Goal: Task Accomplishment & Management: Use online tool/utility

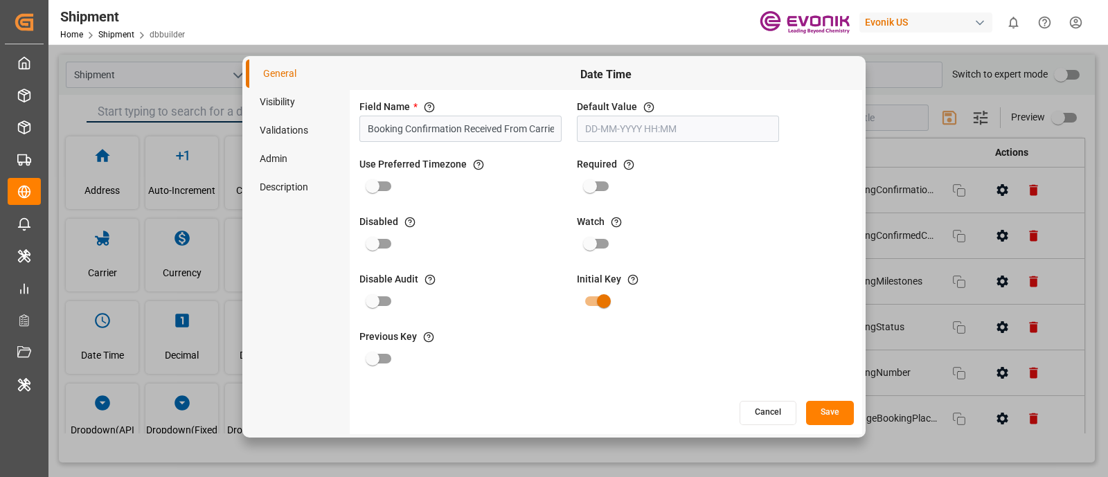
click at [745, 417] on button "Cancel" at bounding box center [768, 413] width 57 height 24
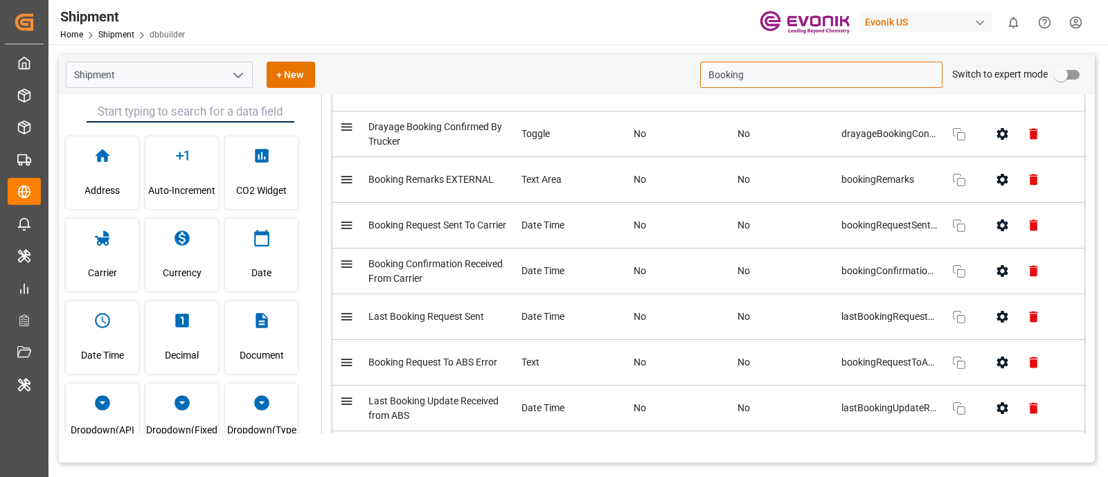
click at [779, 78] on input "Booking" at bounding box center [821, 75] width 242 height 26
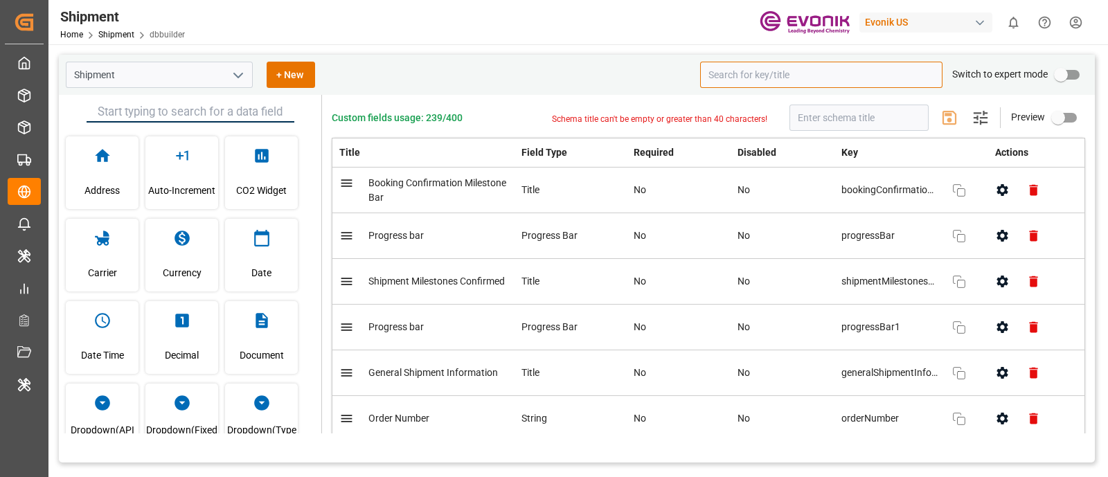
paste input "usppiMailAddress"
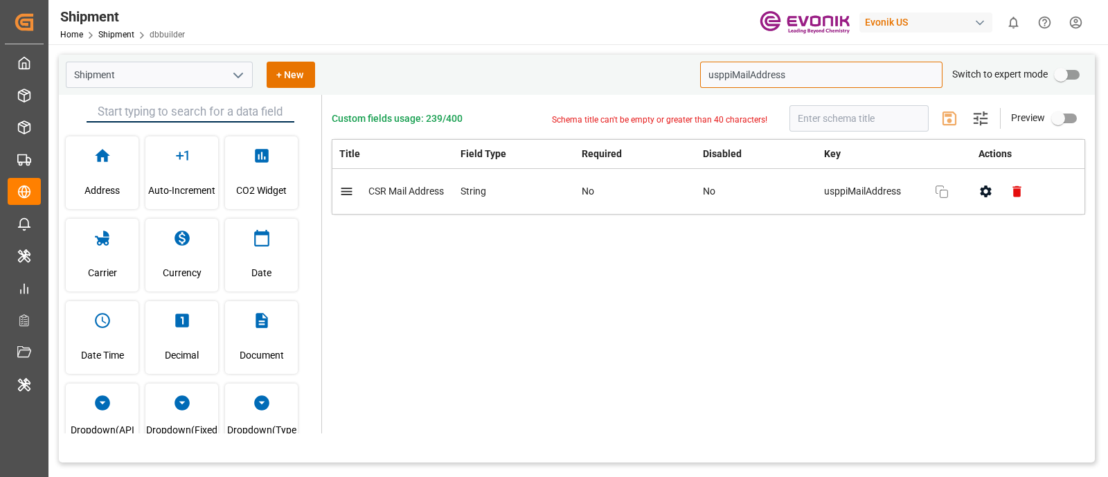
type input "usppiMailAddress"
click at [997, 195] on button "button" at bounding box center [985, 191] width 31 height 31
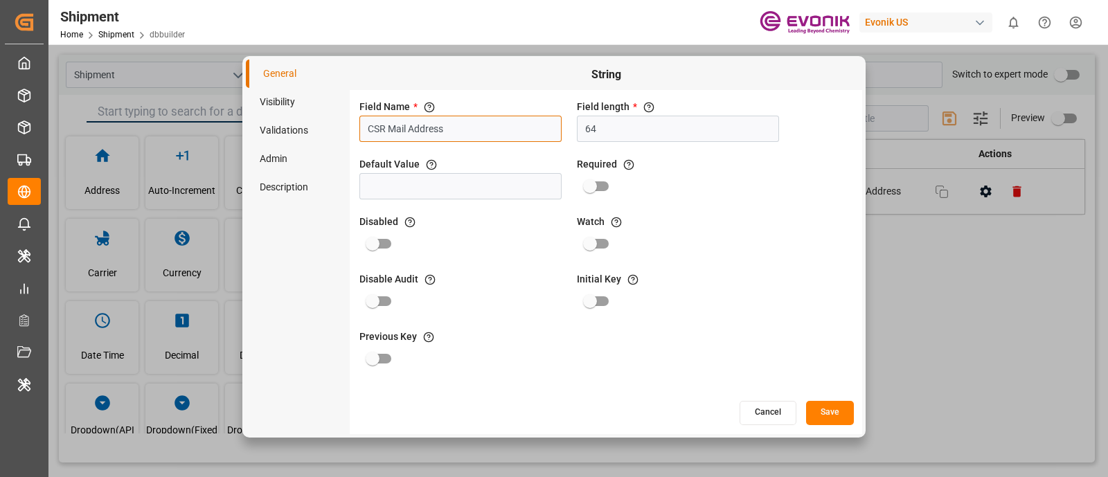
click at [475, 131] on input "CSR Mail Address" at bounding box center [460, 129] width 202 height 26
